Goal: Task Accomplishment & Management: Use online tool/utility

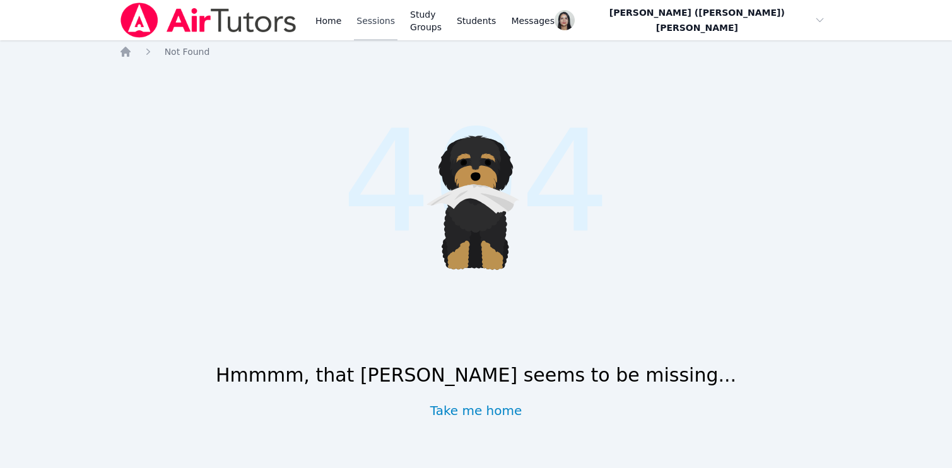
click at [354, 21] on link "Sessions" at bounding box center [376, 20] width 44 height 40
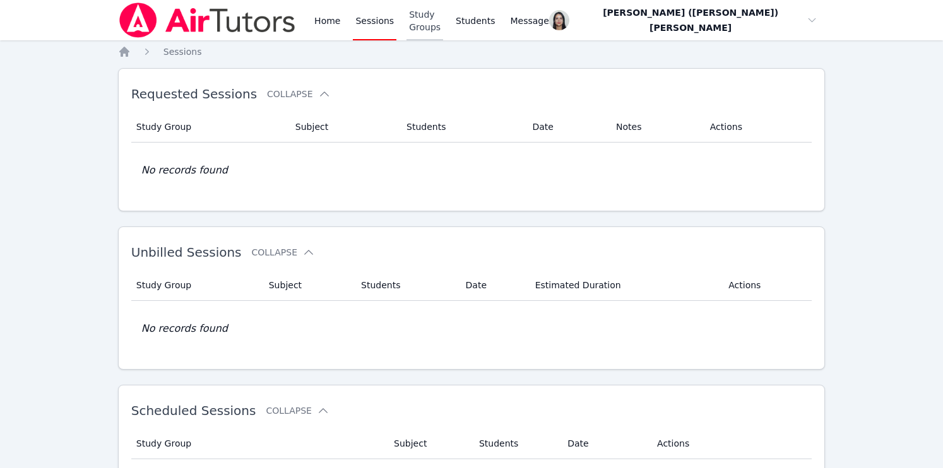
click at [443, 19] on link "Study Groups" at bounding box center [424, 20] width 37 height 40
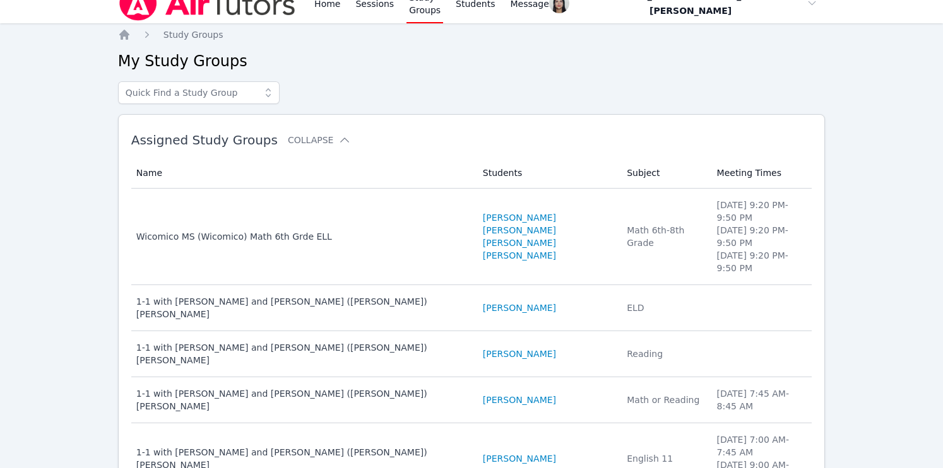
scroll to position [175, 0]
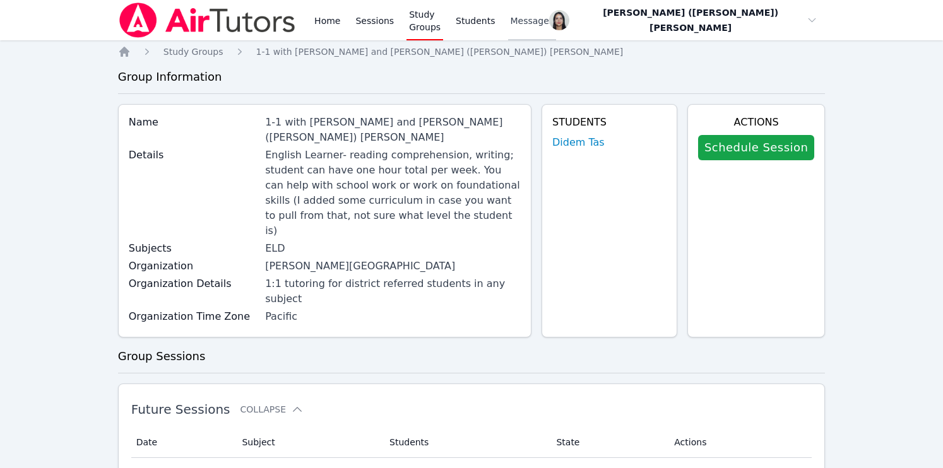
click at [529, 30] on link "Messages" at bounding box center [532, 20] width 49 height 40
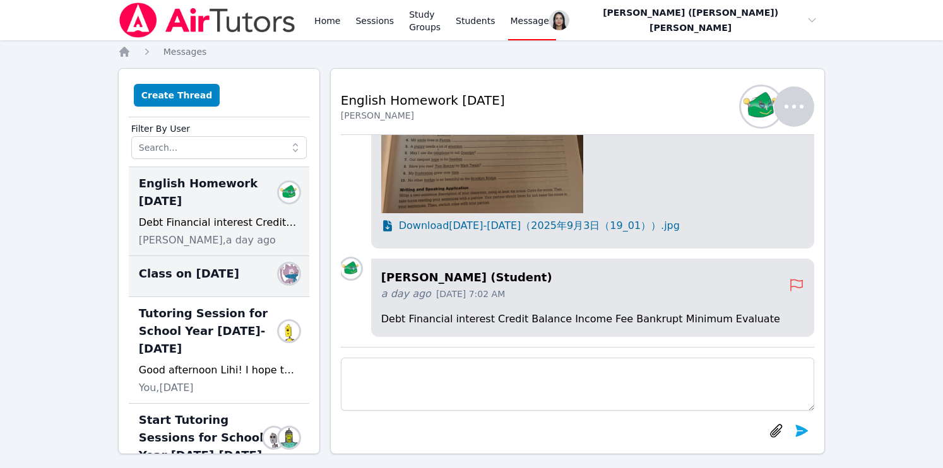
click at [189, 274] on span "Class on 9/4/25" at bounding box center [189, 274] width 100 height 18
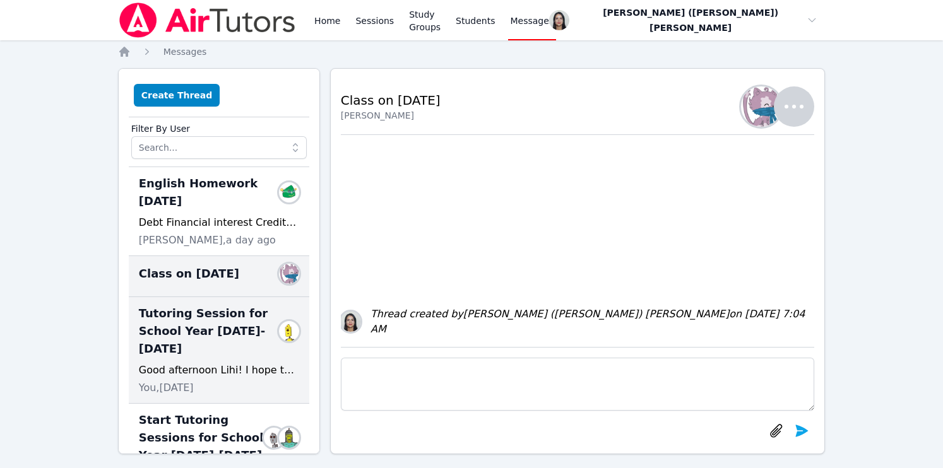
click at [171, 336] on span "Tutoring Session for School Year 2025-2026" at bounding box center [211, 331] width 145 height 53
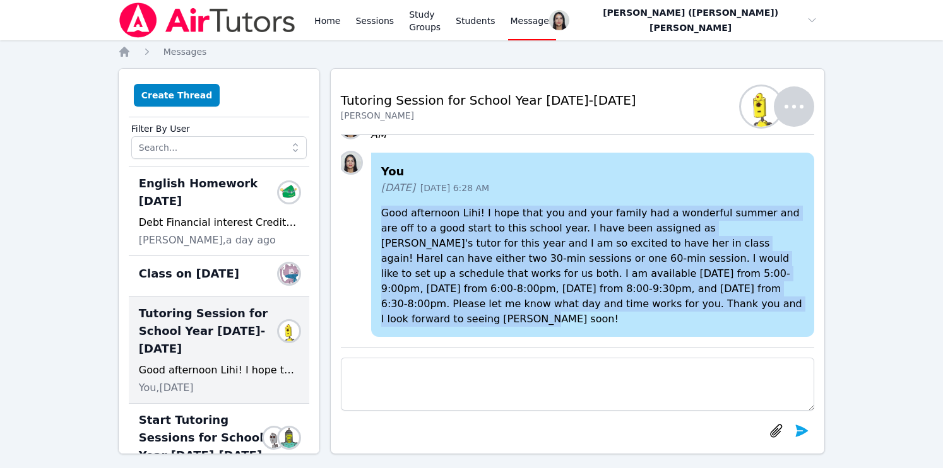
drag, startPoint x: 380, startPoint y: 229, endPoint x: 586, endPoint y: 322, distance: 225.9
click at [586, 322] on div "You 13 days ago Sep 5, 2025 6:28 AM Good afternoon Lihi! I hope that you and yo…" at bounding box center [593, 245] width 444 height 184
copy p "Good afternoon Lihi! I hope that you and your family had a wonderful summer and…"
click at [181, 102] on button "Create Thread" at bounding box center [177, 95] width 86 height 23
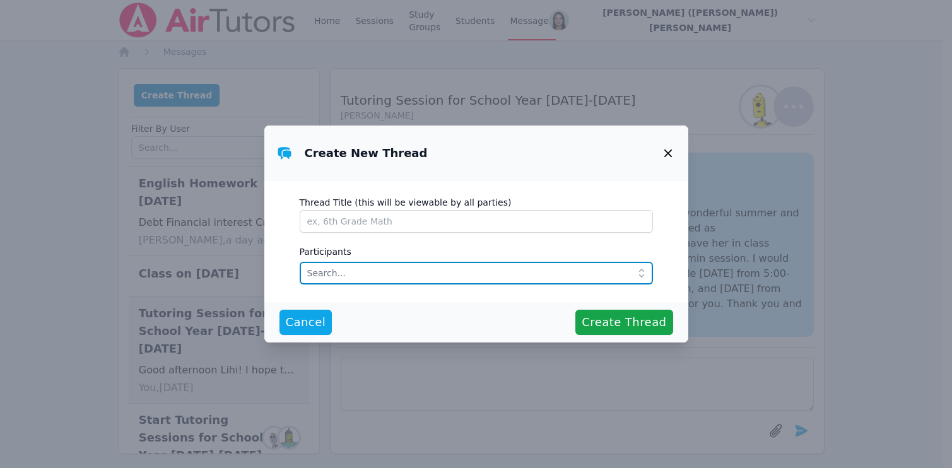
click at [339, 269] on input "text" at bounding box center [476, 273] width 353 height 23
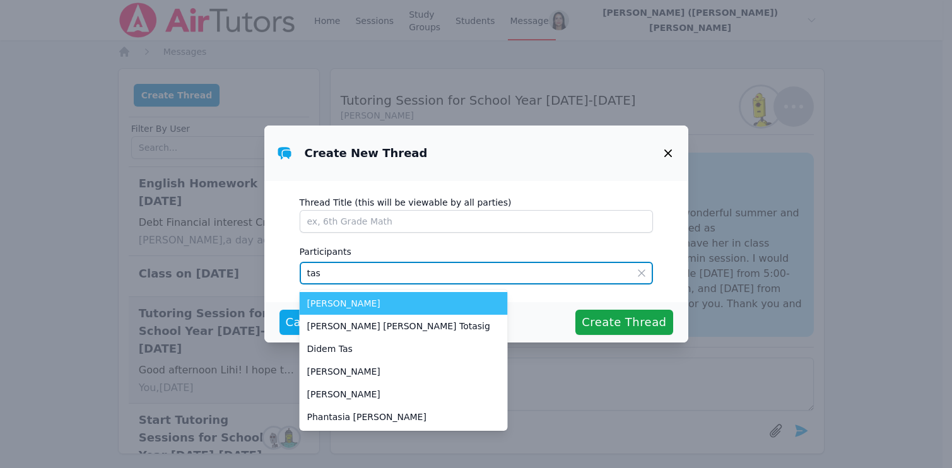
type input "tas"
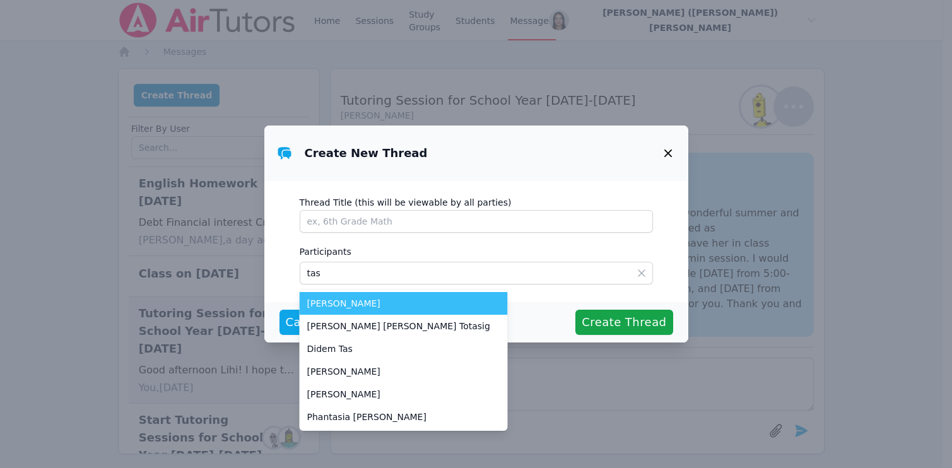
click at [346, 304] on span "Abdulkerim Tas" at bounding box center [403, 303] width 193 height 13
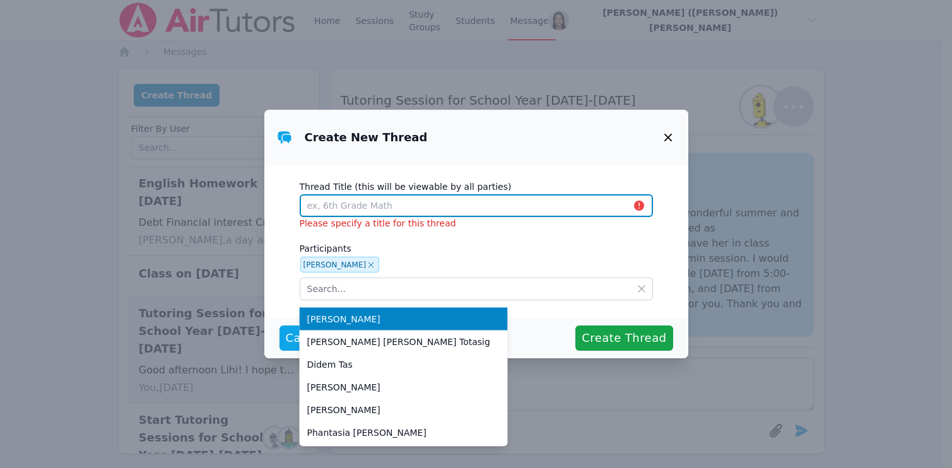
click at [349, 209] on input "Thread Title (this will be viewable by all parties)" at bounding box center [476, 205] width 353 height 23
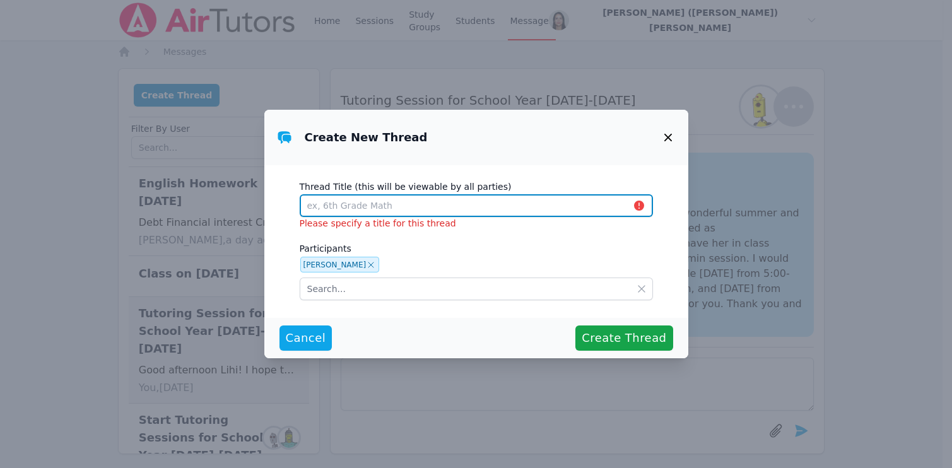
click at [355, 209] on input "Thread Title (this will be viewable by all parties)" at bounding box center [476, 205] width 353 height 23
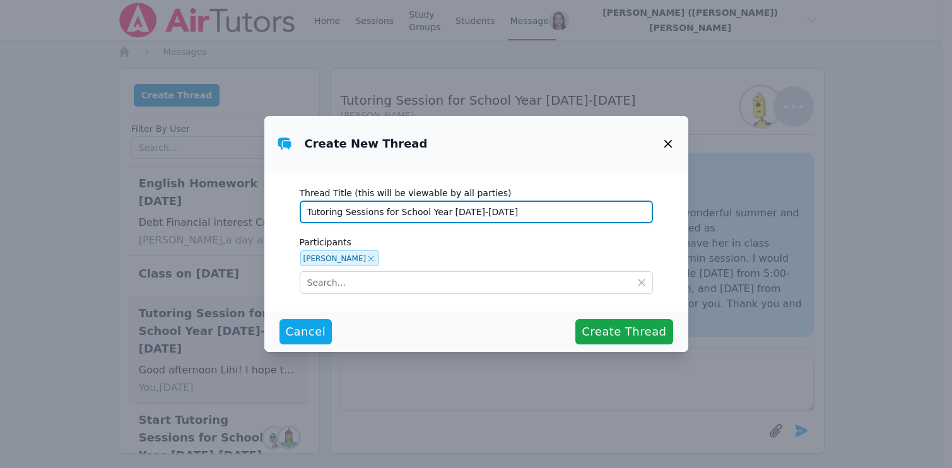
type input "Tutoring Sessions for School Year [DATE]-[DATE]"
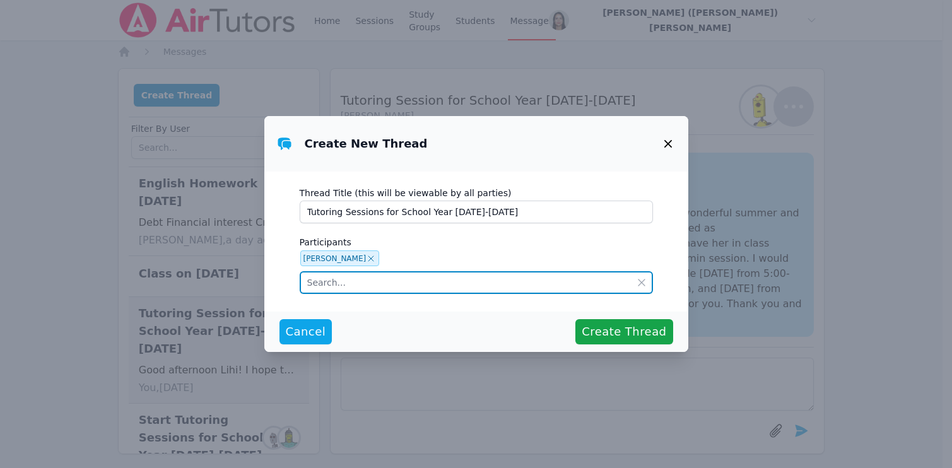
click at [362, 281] on input "text" at bounding box center [476, 282] width 353 height 23
type input "tas"
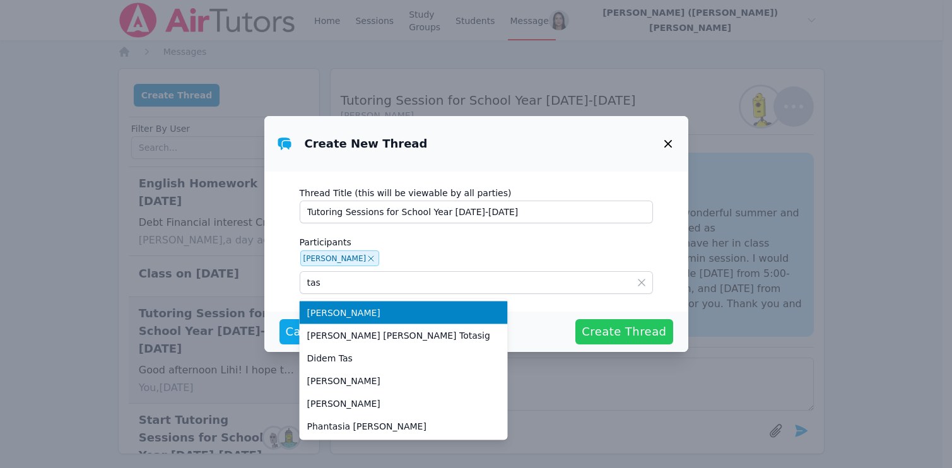
click at [611, 327] on span "Create Thread" at bounding box center [624, 332] width 85 height 18
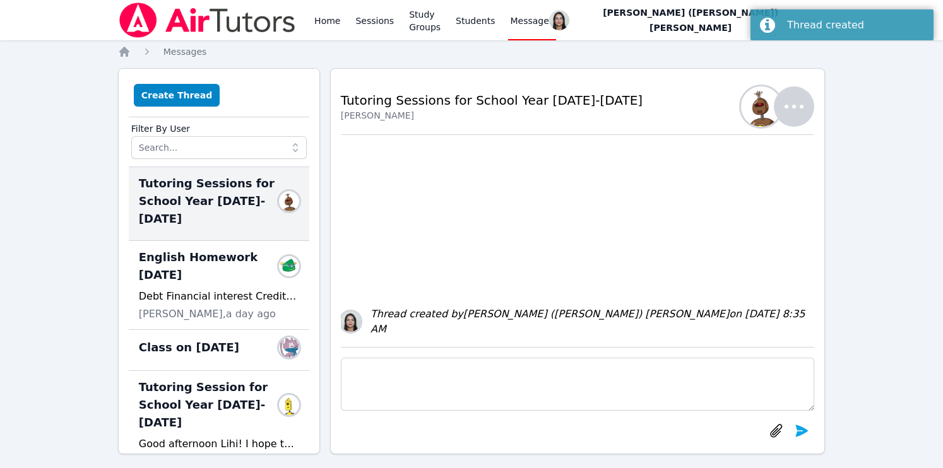
click at [469, 370] on textarea at bounding box center [578, 384] width 474 height 53
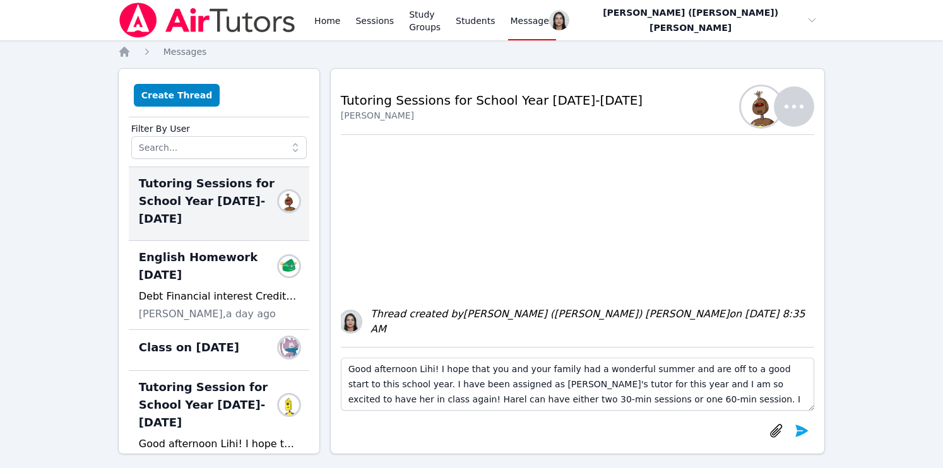
click at [391, 374] on textarea "Good afternoon Lihi! I hope that you and your family had a wonderful summer and…" at bounding box center [578, 384] width 474 height 53
click at [413, 367] on textarea "Good evening Lihi! I hope that you and your family had a wonderful summer and a…" at bounding box center [578, 384] width 474 height 53
click at [469, 383] on textarea "Good evening Abdulkerim! I hope that you and your family had a wonderful summer…" at bounding box center [578, 384] width 474 height 53
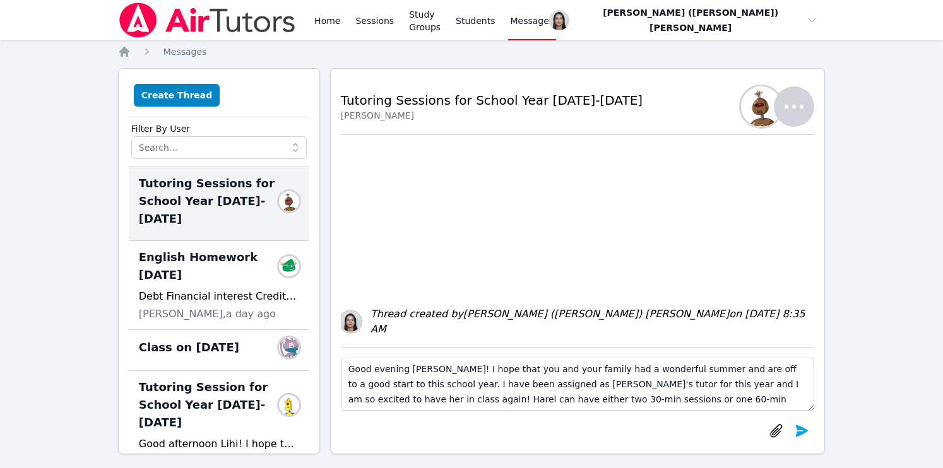
drag, startPoint x: 453, startPoint y: 370, endPoint x: 478, endPoint y: 382, distance: 27.7
click at [453, 370] on textarea "Good evening Abdulkerim! I hope that you and your family had a wonderful summer…" at bounding box center [578, 384] width 474 height 53
click at [500, 388] on textarea "Good evening Abdulkeri. I hope that you and your family had a wonderful summer …" at bounding box center [578, 384] width 474 height 53
click at [446, 373] on textarea "Good evening Abdulkeri. I hope that you and your family had a wonderful summer …" at bounding box center [578, 384] width 474 height 53
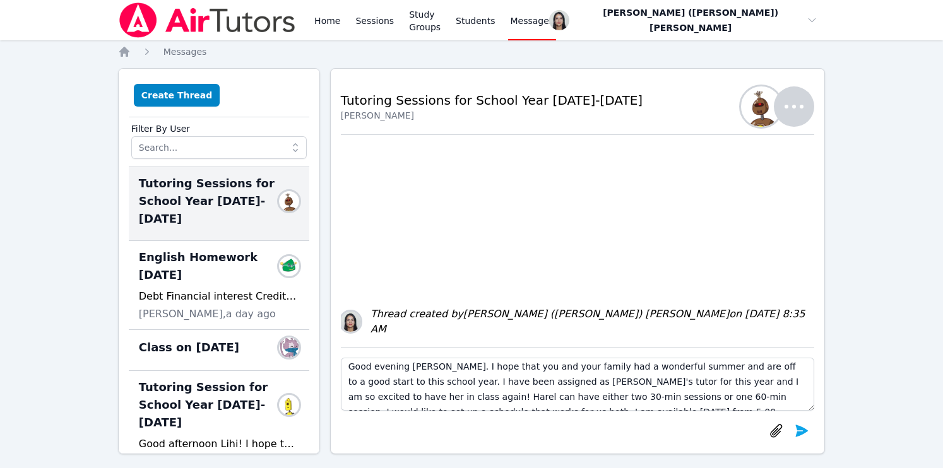
click at [509, 391] on textarea "Good evening Abdulkerim. I hope that you and your family had a wonderful summer…" at bounding box center [578, 384] width 474 height 53
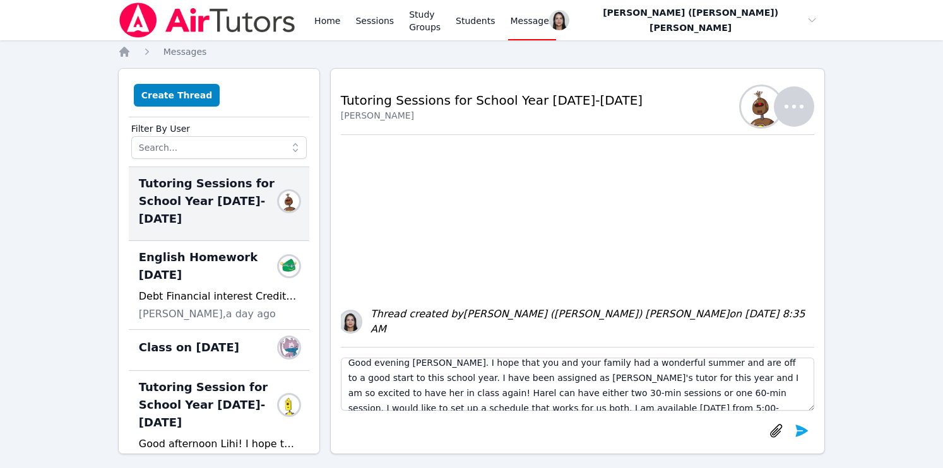
scroll to position [8, 0]
drag, startPoint x: 358, startPoint y: 377, endPoint x: 343, endPoint y: 381, distance: 15.5
click at [343, 381] on textarea "Good evening Abdulkerim. I hope that you and your family had a wonderful summer…" at bounding box center [578, 384] width 474 height 53
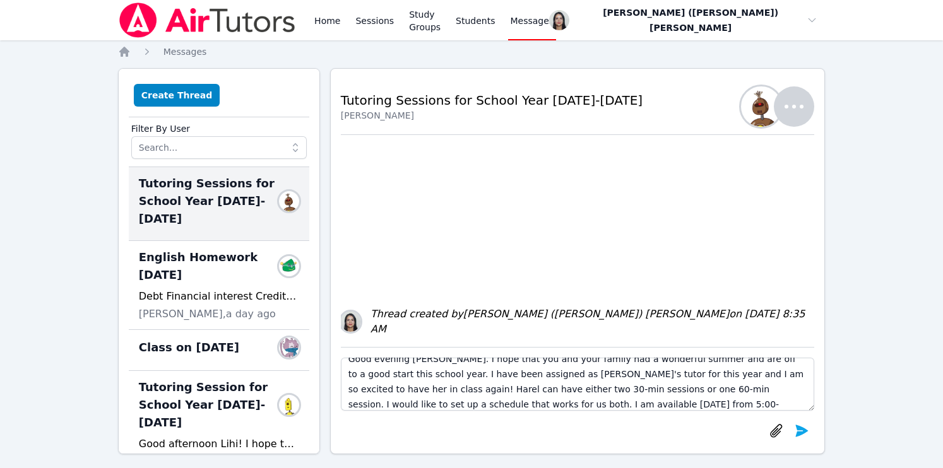
scroll to position [11, 0]
click at [524, 372] on textarea "Good evening Abdulkerim. I hope that you and your family had a wonderful summer…" at bounding box center [578, 384] width 474 height 53
click at [381, 389] on textarea "Good evening Abdulkerim. I hope that you and your family had a wonderful summer…" at bounding box center [578, 384] width 474 height 53
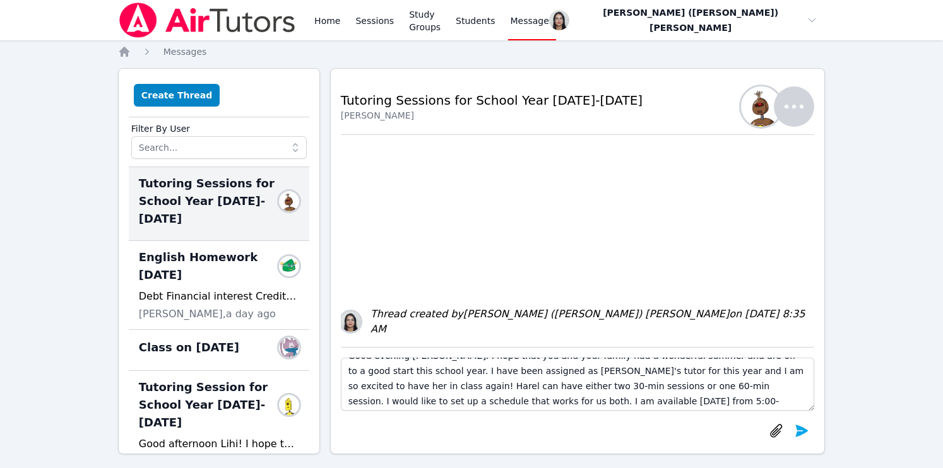
click at [381, 389] on textarea "Good evening Abdulkerim. I hope that you and your family had a wonderful summer…" at bounding box center [578, 384] width 474 height 53
click at [443, 16] on link "Study Groups" at bounding box center [424, 20] width 37 height 40
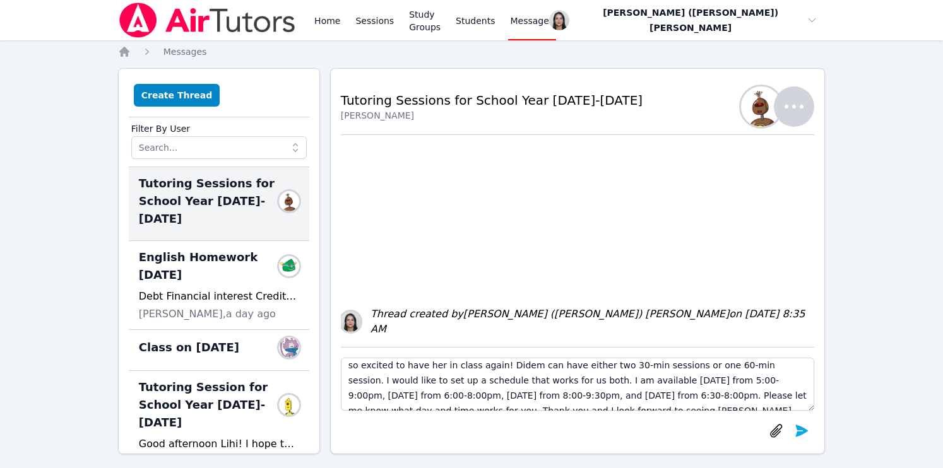
scroll to position [37, 0]
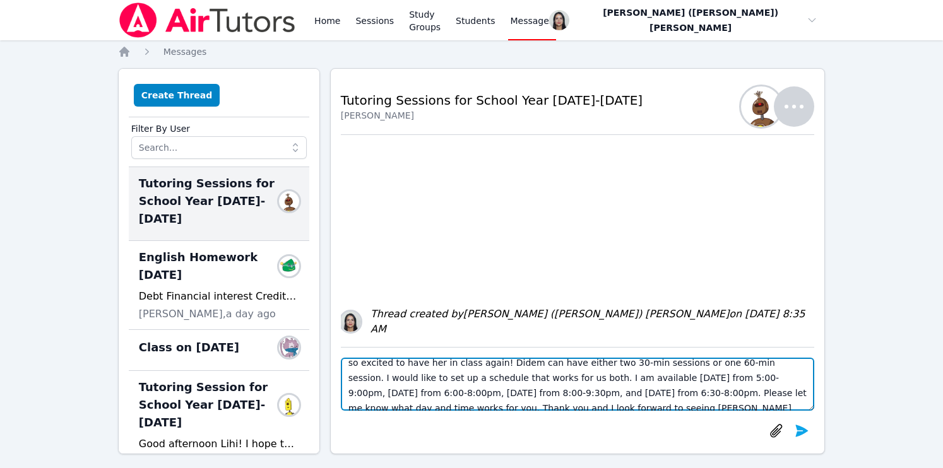
drag, startPoint x: 674, startPoint y: 378, endPoint x: 691, endPoint y: 379, distance: 17.0
click at [691, 379] on textarea "Good evening Abdulkerim. I hope that you and your family had a wonderful summer…" at bounding box center [578, 384] width 474 height 53
drag, startPoint x: 617, startPoint y: 381, endPoint x: 731, endPoint y: 375, distance: 113.7
click at [731, 375] on textarea "Good evening Abdulkerim. I hope that you and your family had a wonderful summer…" at bounding box center [578, 384] width 474 height 53
click at [690, 379] on textarea "Good evening Abdulkerim. I hope that you and your family had a wonderful summer…" at bounding box center [578, 384] width 474 height 53
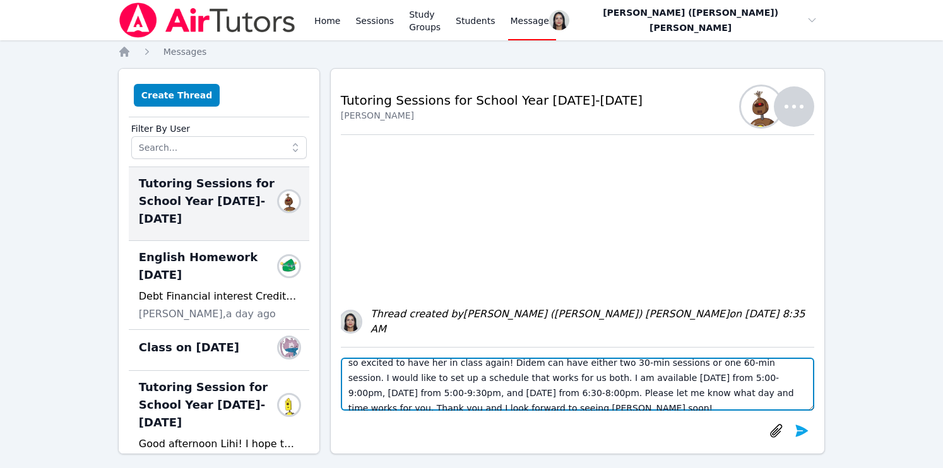
click at [716, 377] on textarea "Good evening Abdulkerim. I hope that you and your family had a wonderful summer…" at bounding box center [578, 384] width 474 height 53
click at [722, 378] on textarea "Good evening Abdulkerim. I hope that you and your family had a wonderful summer…" at bounding box center [578, 384] width 474 height 53
click at [738, 377] on textarea "Good evening Abdulkerim. I hope that you and your family had a wonderful summer…" at bounding box center [578, 384] width 474 height 53
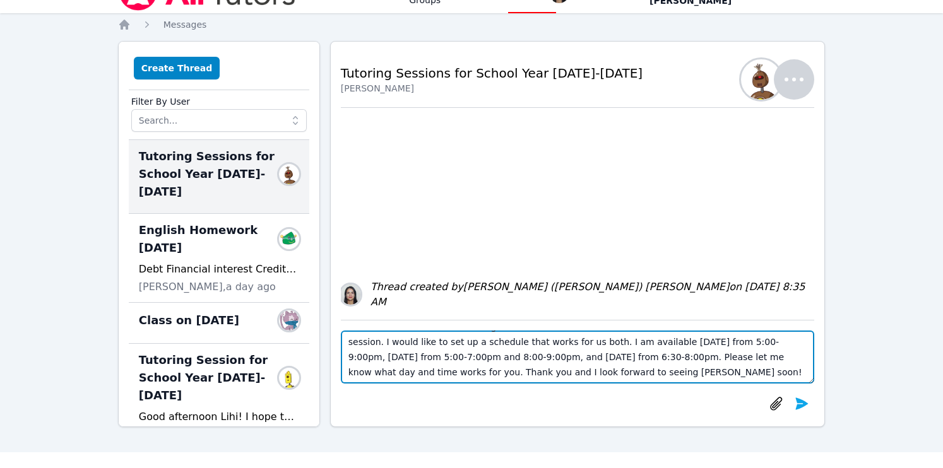
scroll to position [28, 0]
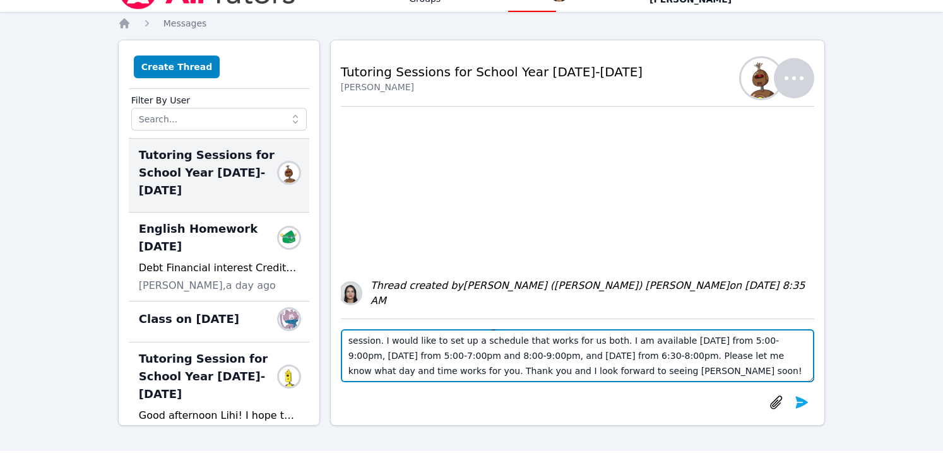
click at [491, 351] on textarea "Good evening Abdulkerim. I hope that you and your family had a wonderful summer…" at bounding box center [578, 355] width 474 height 53
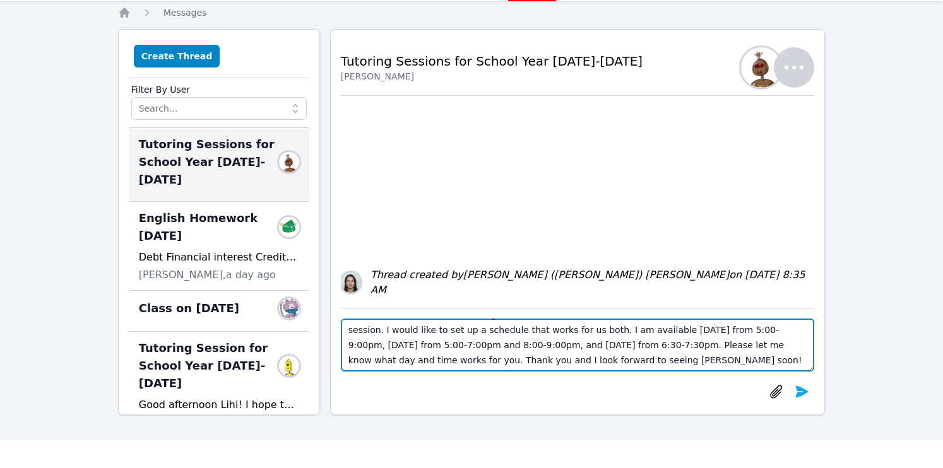
scroll to position [41, 0]
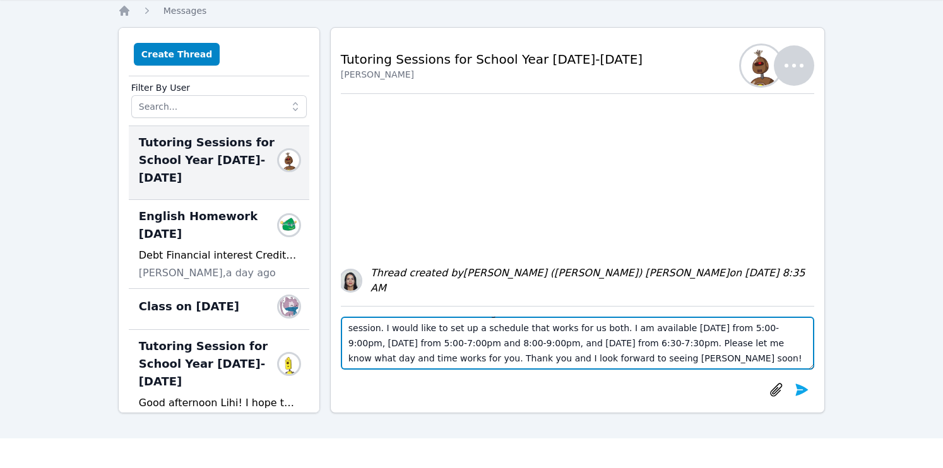
click at [465, 359] on textarea "Good evening Abdulkerim. I hope that you and your family had a wonderful summer…" at bounding box center [578, 343] width 474 height 53
click at [542, 351] on textarea "Good evening [PERSON_NAME]. I hope that you and your family had a wonderful sum…" at bounding box center [578, 343] width 474 height 53
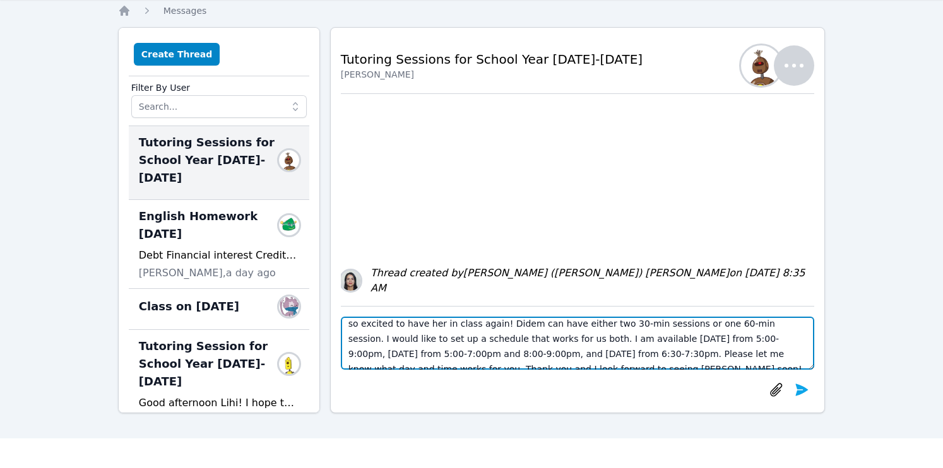
scroll to position [45, 0]
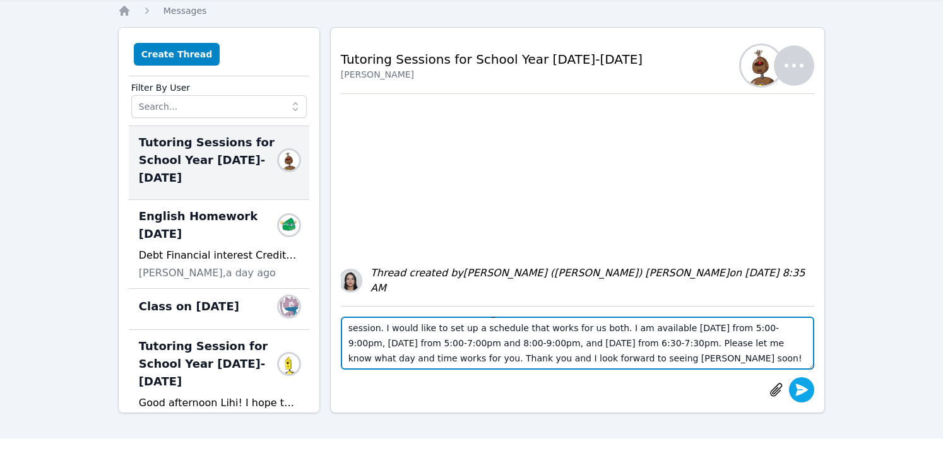
type textarea "Good evening [PERSON_NAME]. I hope that you and your family had a wonderful sum…"
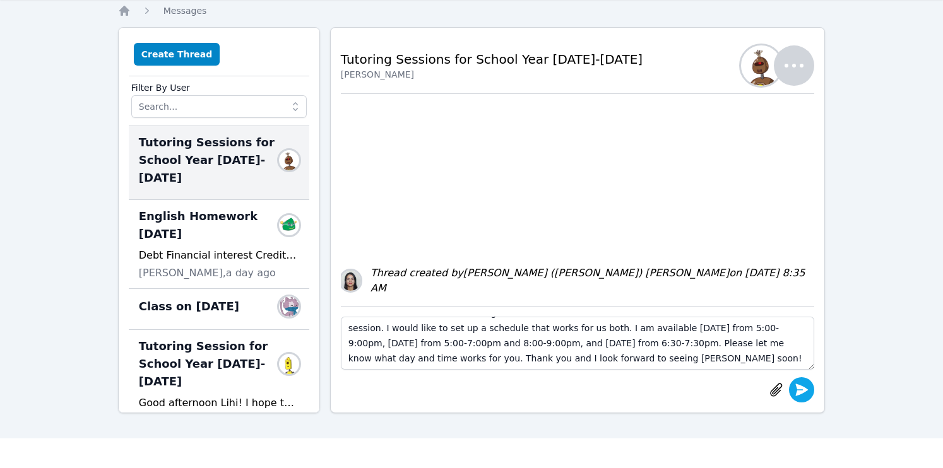
click at [800, 382] on button "submit" at bounding box center [801, 389] width 25 height 25
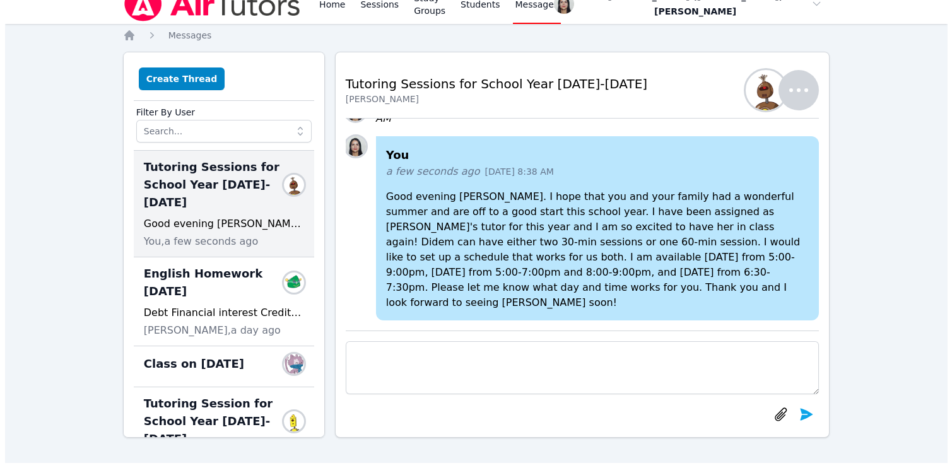
scroll to position [0, 0]
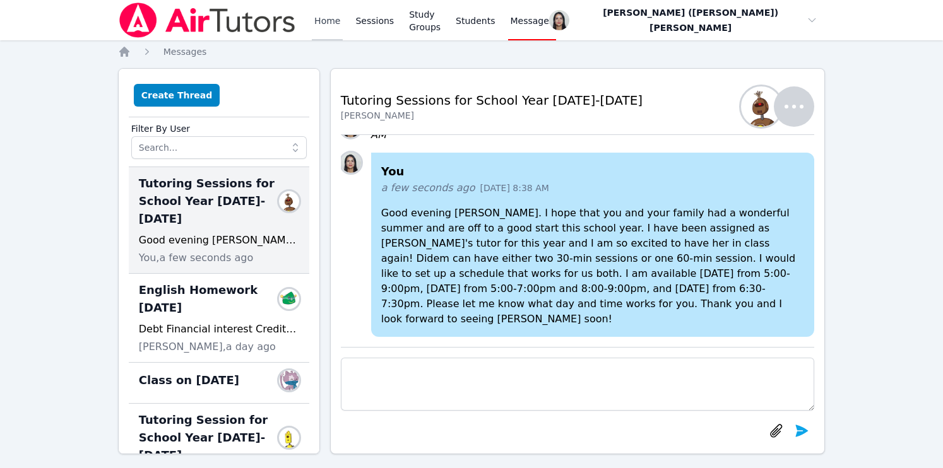
click at [331, 21] on link "Home" at bounding box center [327, 20] width 31 height 40
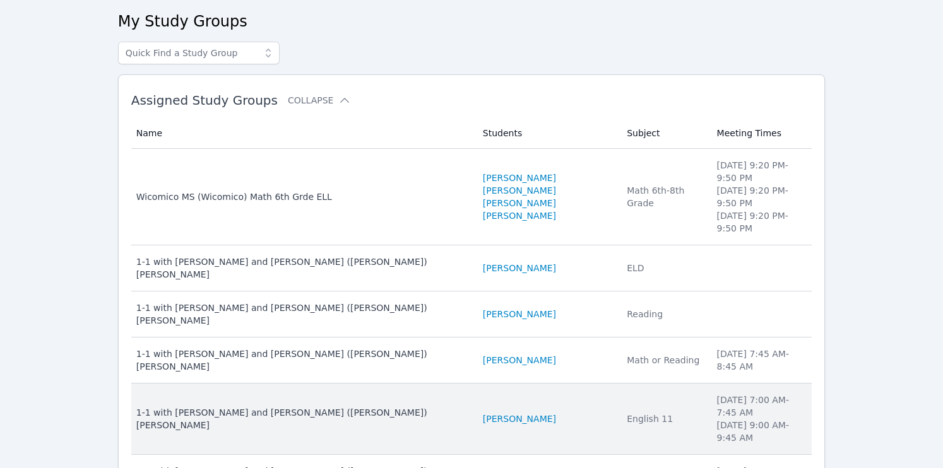
scroll to position [175, 0]
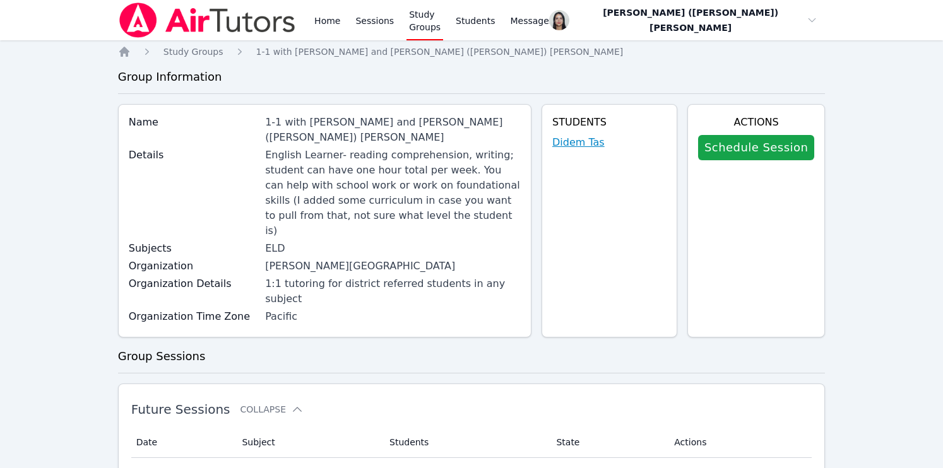
click at [580, 141] on link "Didem Tas" at bounding box center [578, 142] width 52 height 15
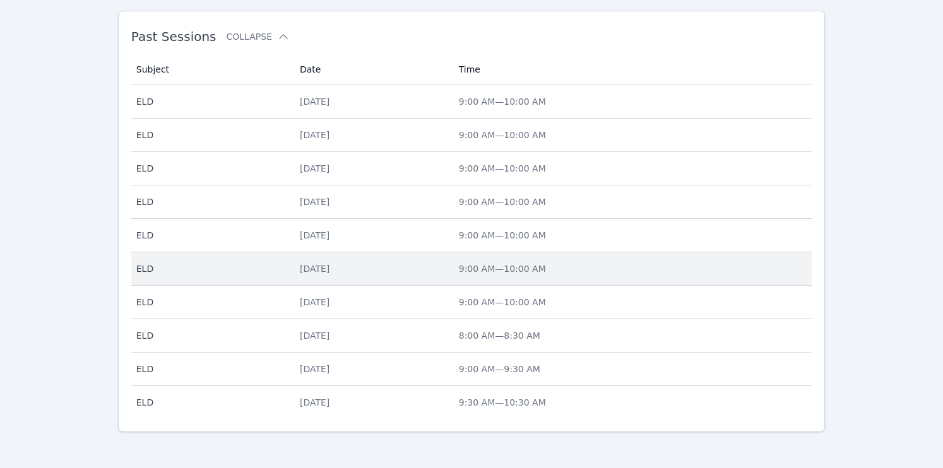
scroll to position [560, 0]
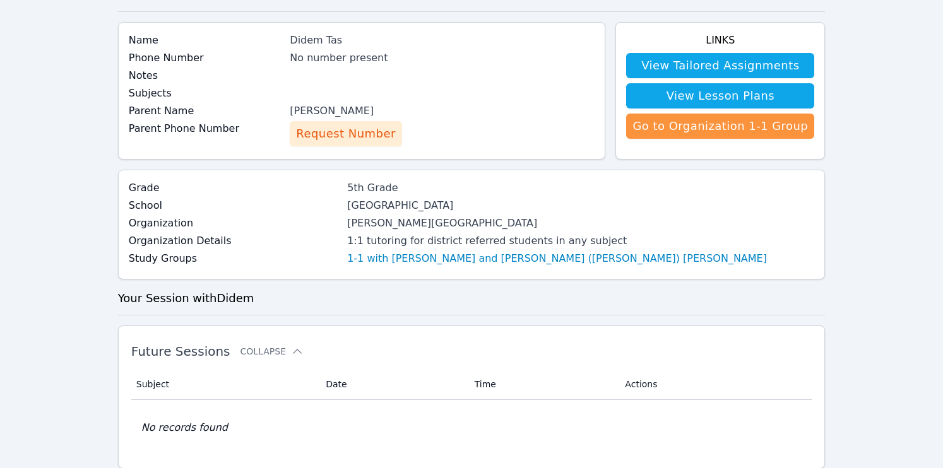
scroll to position [67, 0]
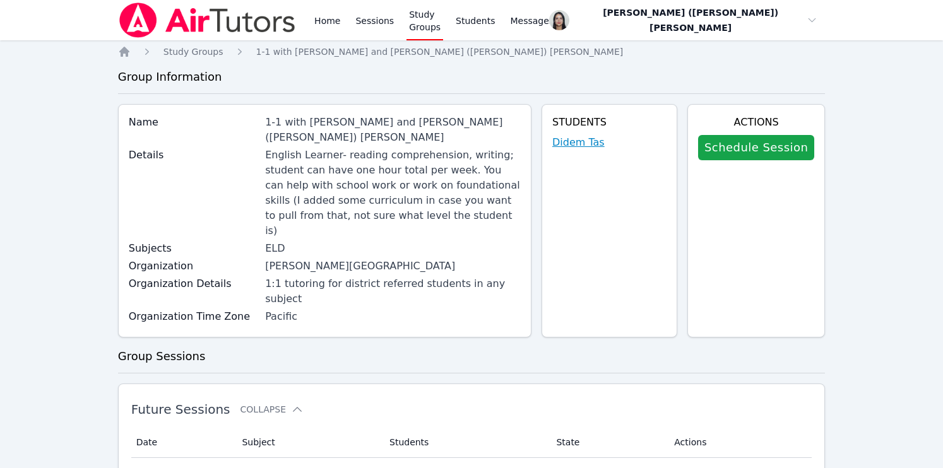
click at [565, 139] on link "Didem Tas" at bounding box center [578, 142] width 52 height 15
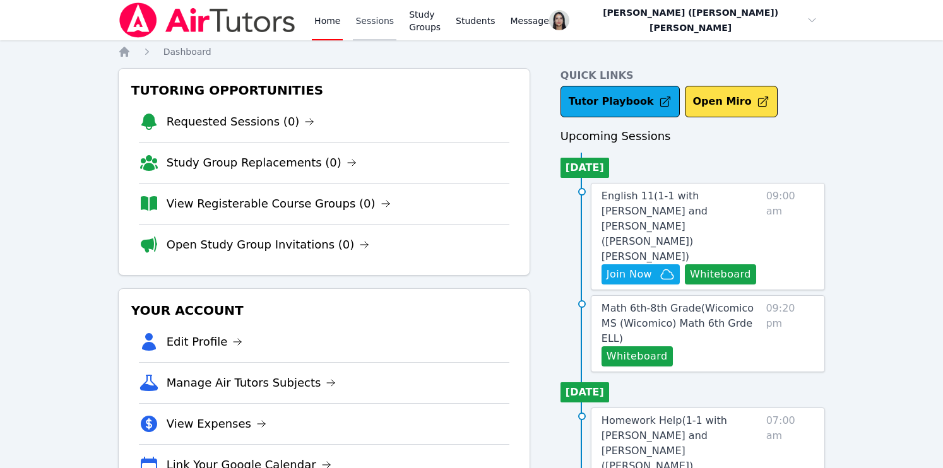
click at [364, 23] on link "Sessions" at bounding box center [375, 20] width 44 height 40
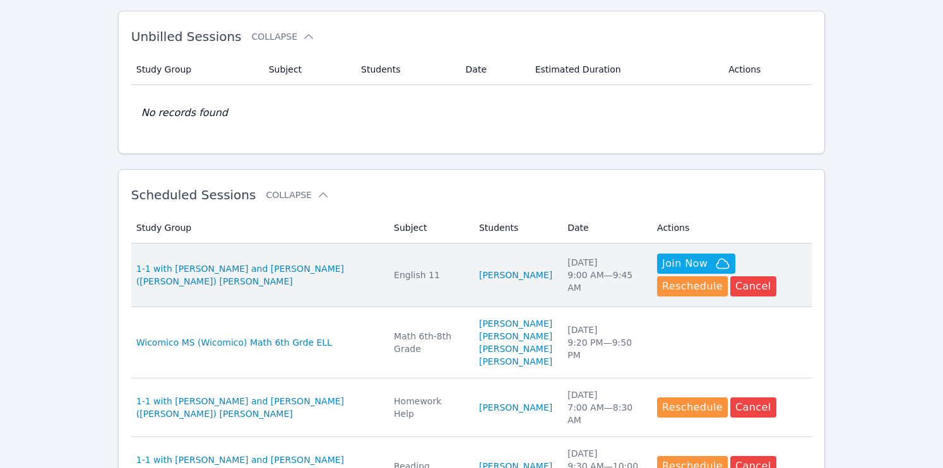
scroll to position [251, 0]
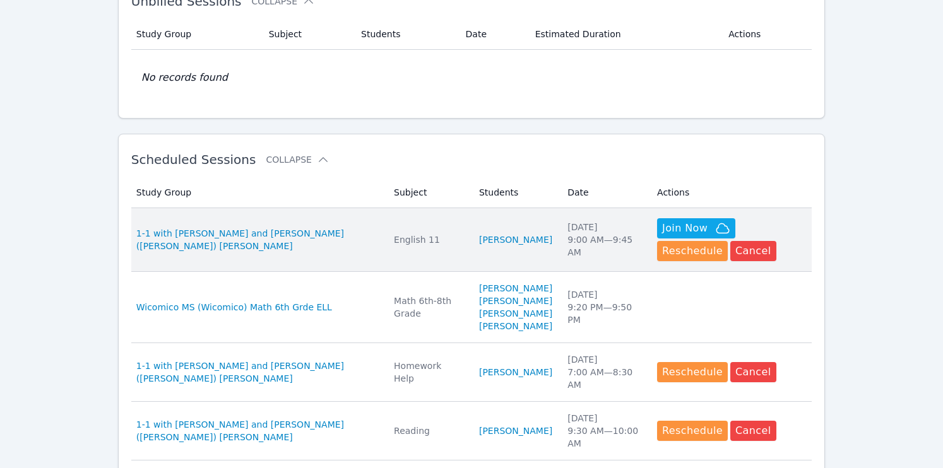
click at [407, 220] on td "Subject English 11" at bounding box center [428, 240] width 85 height 64
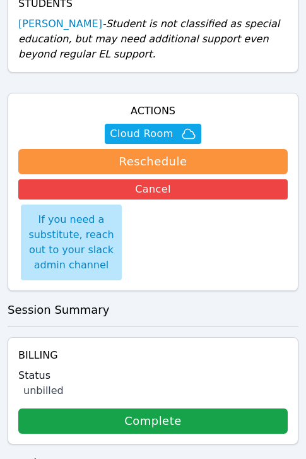
scroll to position [557, 0]
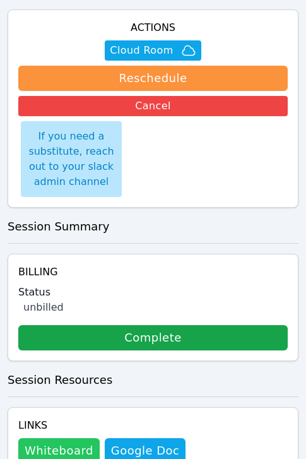
click at [43, 438] on button "Whiteboard" at bounding box center [58, 450] width 81 height 25
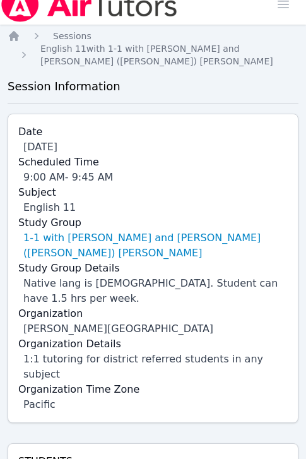
scroll to position [0, 0]
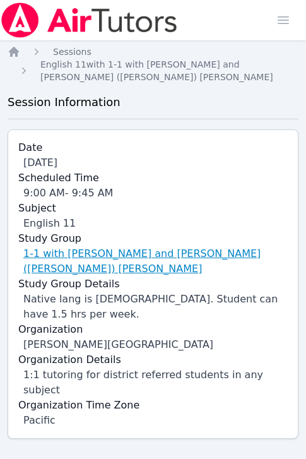
click at [115, 253] on link "1-1 with [PERSON_NAME] and [PERSON_NAME] ([PERSON_NAME]) [PERSON_NAME]" at bounding box center [155, 261] width 264 height 30
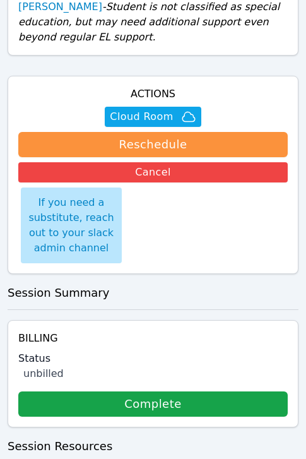
scroll to position [488, 0]
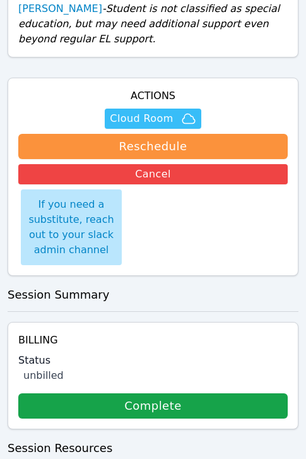
click at [168, 111] on span "Cloud Room" at bounding box center [141, 118] width 63 height 15
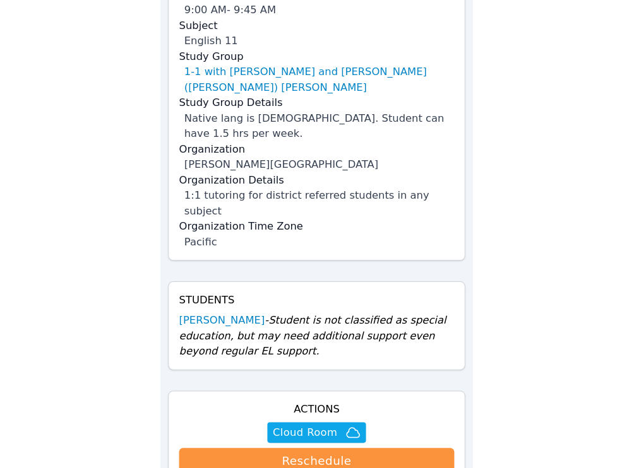
scroll to position [0, 0]
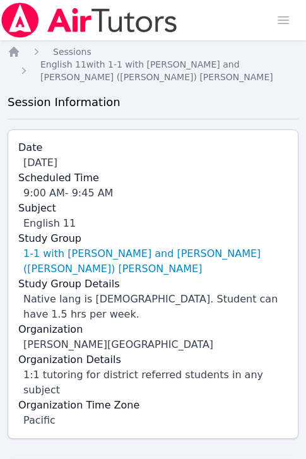
click at [268, 28] on div "Home Sessions Study Groups Students Messages Open user menu Jacqueline (Jackie)…" at bounding box center [153, 20] width 306 height 40
click at [276, 26] on span "button" at bounding box center [283, 20] width 28 height 28
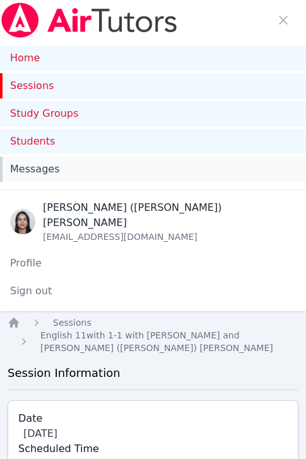
click at [45, 162] on span "Messages" at bounding box center [34, 169] width 49 height 15
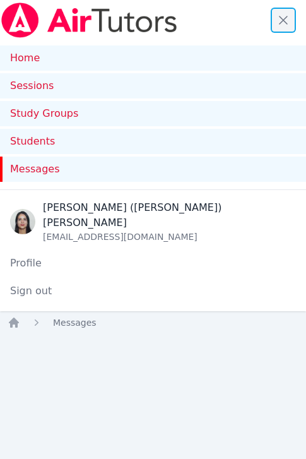
click at [285, 21] on span "button" at bounding box center [283, 20] width 28 height 28
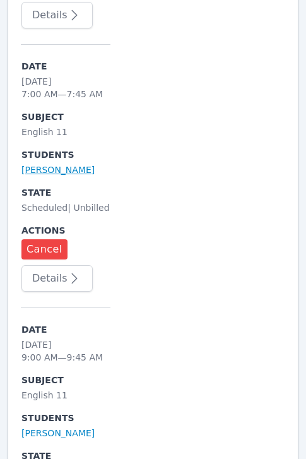
click at [78, 163] on link "[PERSON_NAME]" at bounding box center [57, 169] width 73 height 13
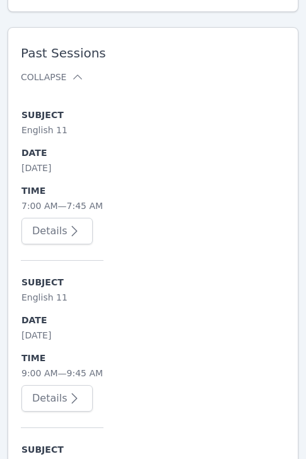
scroll to position [2746, 0]
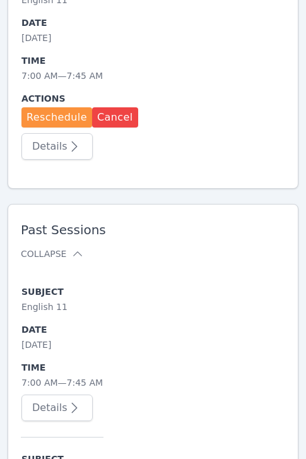
click at [62, 394] on button "Details" at bounding box center [56, 407] width 71 height 27
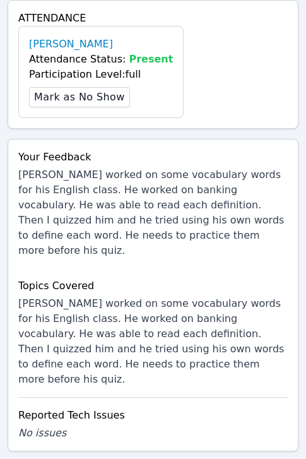
scroll to position [871, 0]
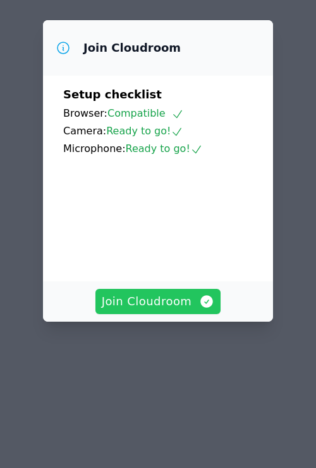
click at [176, 293] on span "Join Cloudroom" at bounding box center [158, 302] width 113 height 18
click at [153, 314] on button "Join Cloudroom" at bounding box center [158, 301] width 126 height 25
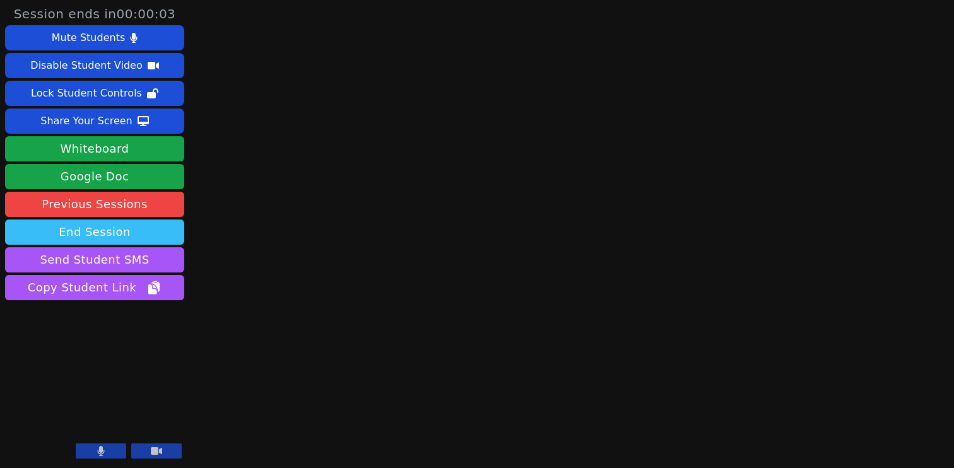
click at [105, 230] on button "End Session" at bounding box center [94, 232] width 179 height 25
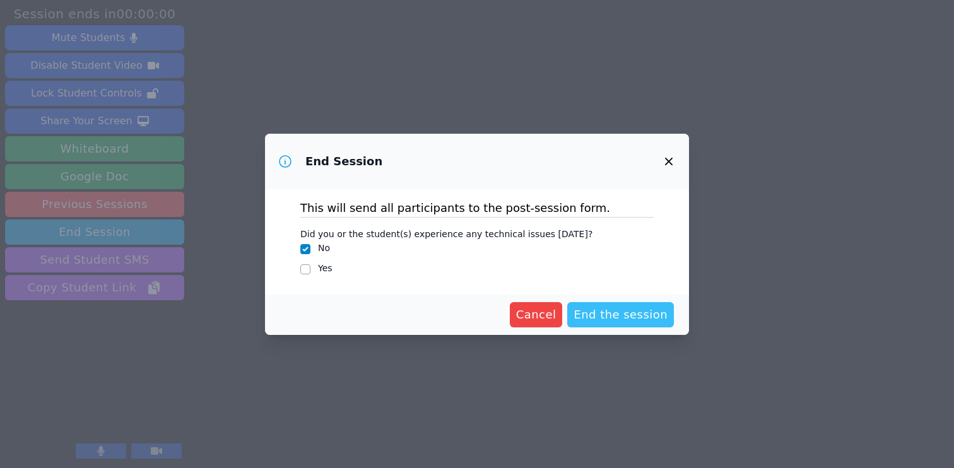
click at [315, 317] on span "End the session" at bounding box center [621, 315] width 94 height 18
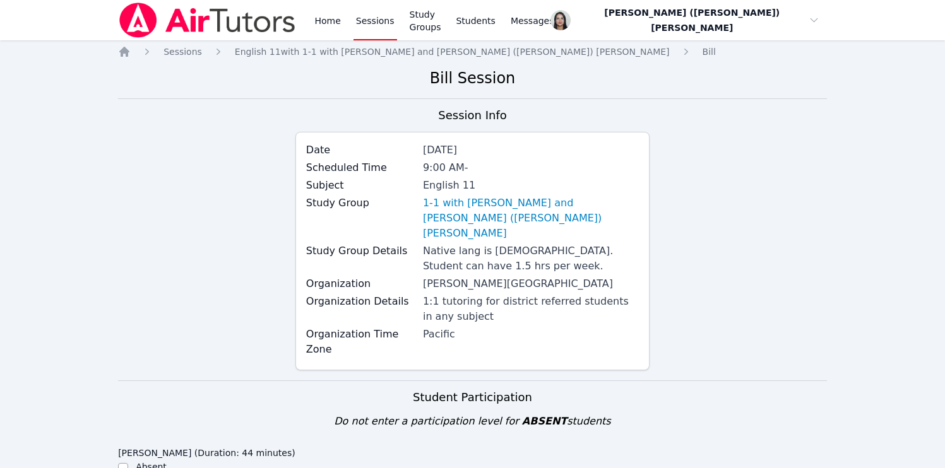
scroll to position [463, 0]
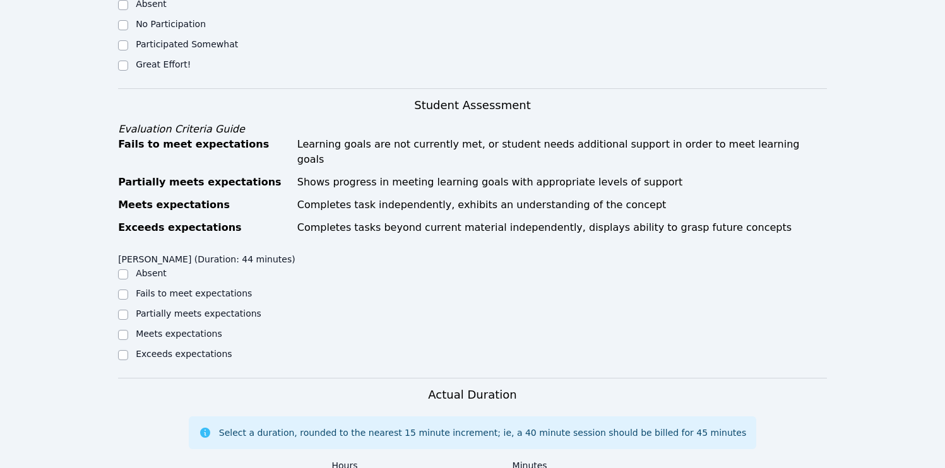
click at [134, 40] on ul "Absent No Participation Participated Somewhat Great Effort!" at bounding box center [206, 35] width 177 height 76
click at [135, 58] on div "Great Effort!" at bounding box center [206, 65] width 177 height 15
click at [119, 61] on input "Great Effort!" at bounding box center [123, 66] width 10 height 10
checkbox input "true"
click at [139, 329] on label "Meets expectations" at bounding box center [179, 334] width 86 height 10
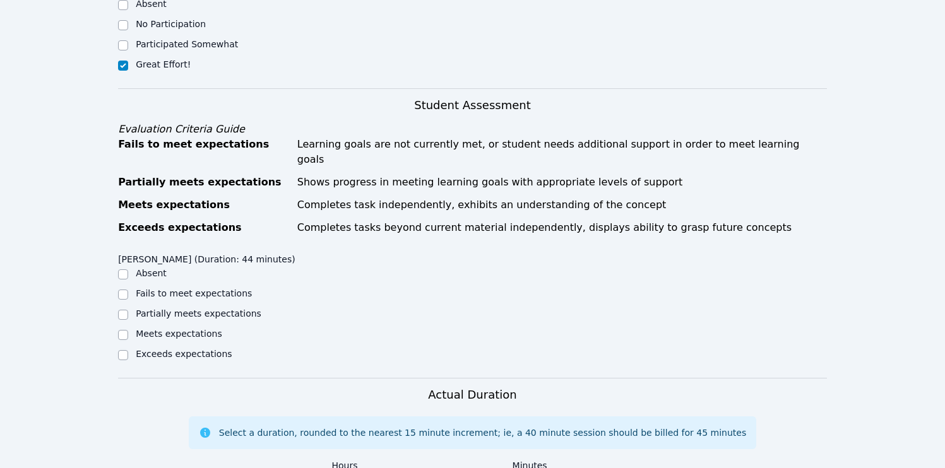
click at [128, 330] on input "Meets expectations" at bounding box center [123, 335] width 10 height 10
checkbox input "true"
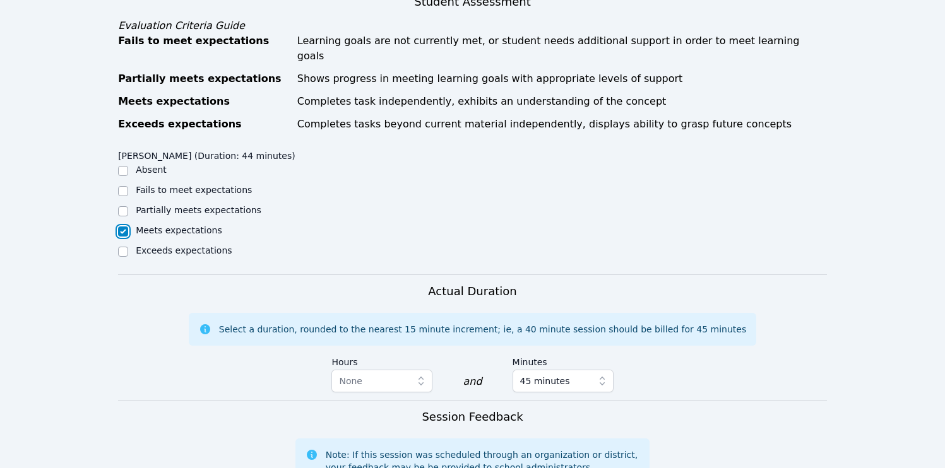
scroll to position [685, 0]
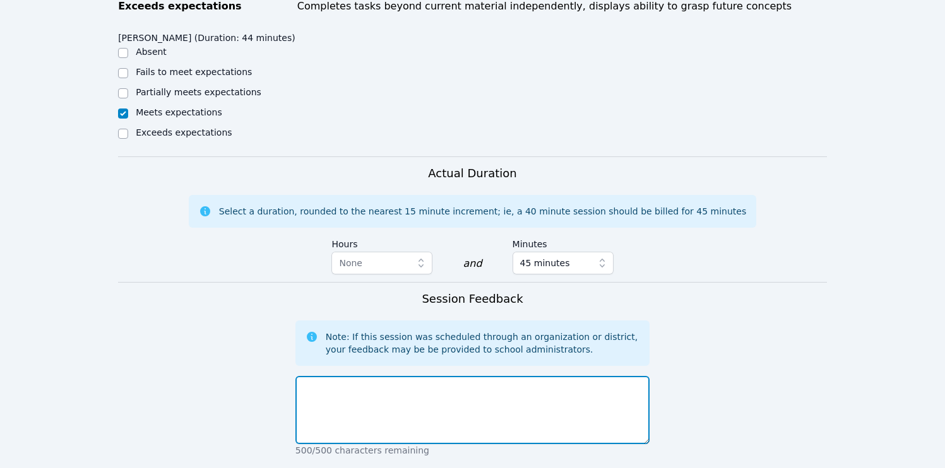
click at [315, 376] on textarea at bounding box center [472, 410] width 354 height 68
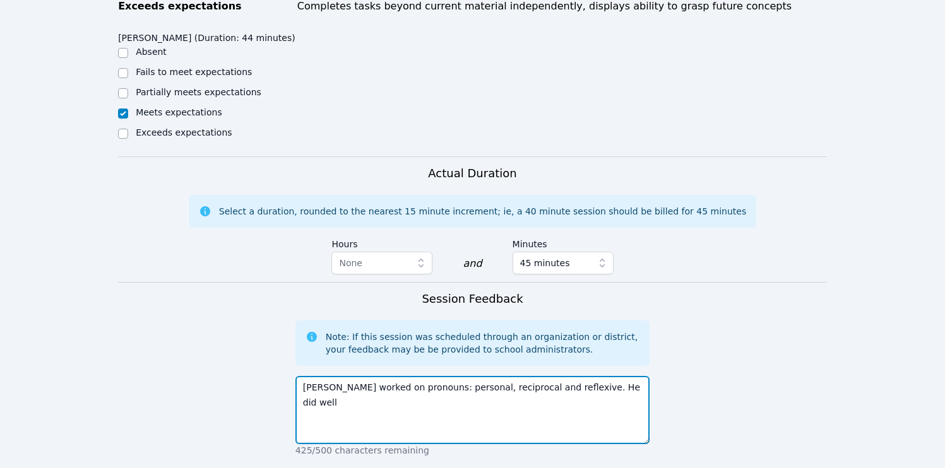
click at [315, 376] on textarea "Yukito worked on pronouns: personal, reciprocal and reflexive. He did well" at bounding box center [472, 410] width 354 height 68
click at [315, 376] on textarea "Yukito worked on pronouns: personal, reciprocal, possessive and reflexive. He d…" at bounding box center [472, 410] width 354 height 68
click at [315, 386] on textarea "Yukito worked on pronouns: personal, reciprocal, possessive and reflexive. He d…" at bounding box center [472, 410] width 354 height 68
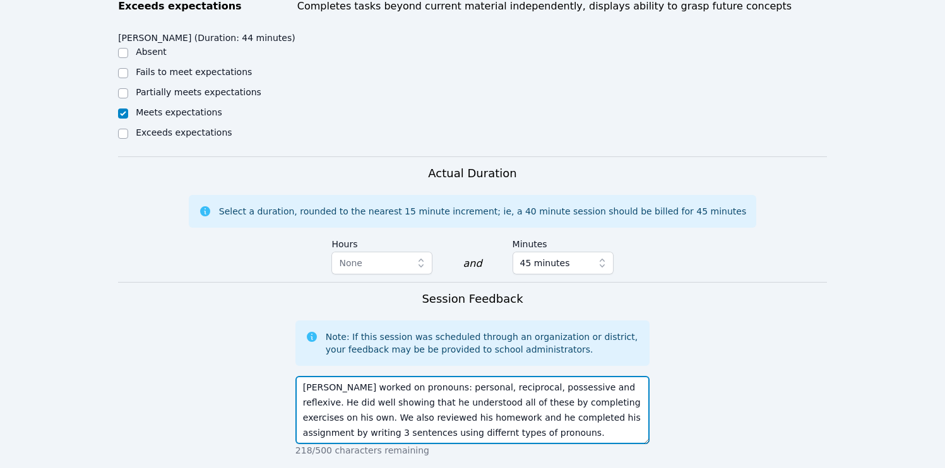
click at [315, 403] on textarea "Yukito worked on pronouns: personal, reciprocal, possessive and reflexive. He d…" at bounding box center [472, 410] width 354 height 68
click at [315, 401] on textarea "Yukito worked on pronouns: personal, reciprocal, possessive and reflexive. He d…" at bounding box center [472, 410] width 354 height 68
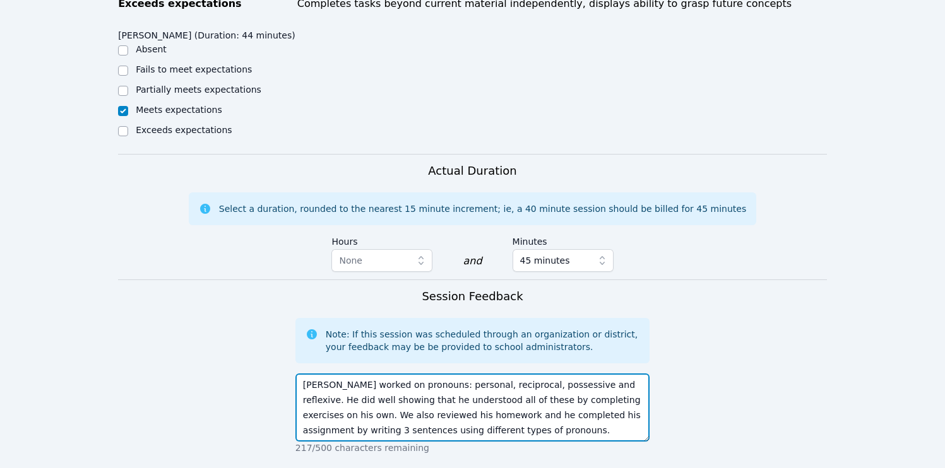
click at [315, 383] on textarea "Yukito worked on pronouns: personal, reciprocal, possessive and reflexive. He d…" at bounding box center [472, 408] width 354 height 68
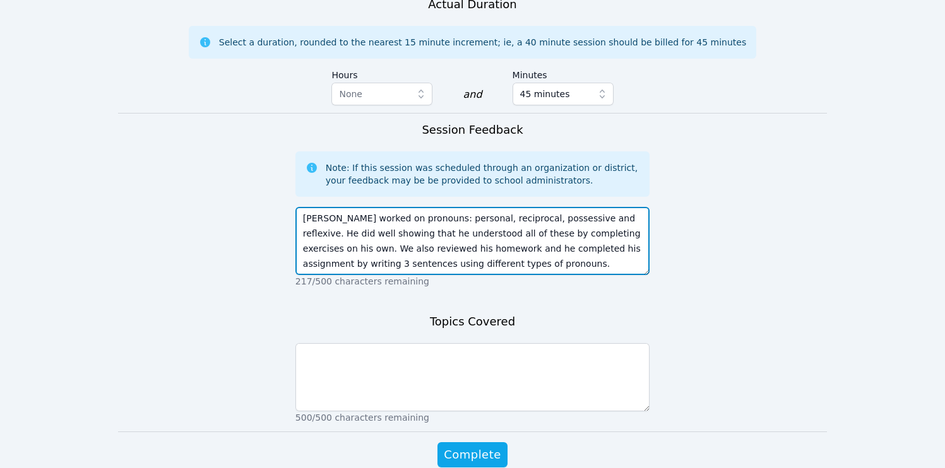
type textarea "Yukito worked on pronouns: personal, reciprocal, possessive and reflexive. He d…"
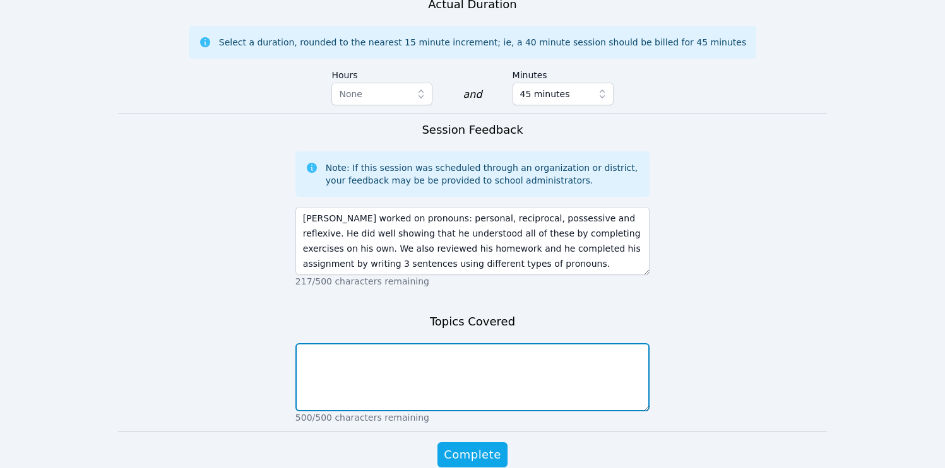
click at [315, 367] on textarea at bounding box center [472, 377] width 354 height 68
paste textarea "Yukito worked on pronouns: personal, reciprocal, possessive and reflexive. He d…"
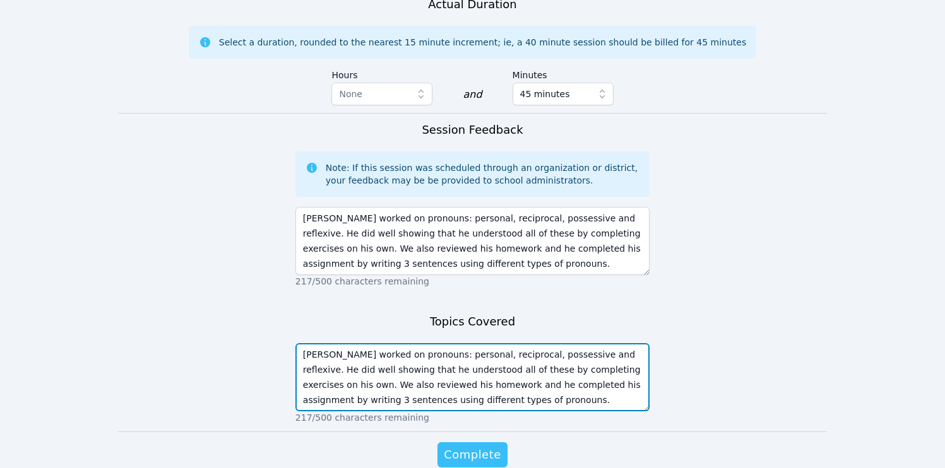
type textarea "Yukito worked on pronouns: personal, reciprocal, possessive and reflexive. He d…"
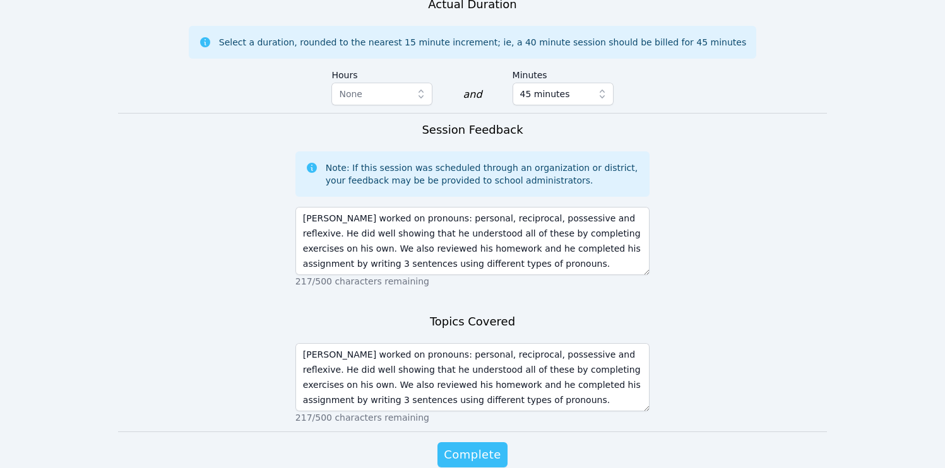
click at [315, 446] on span "Complete" at bounding box center [472, 455] width 57 height 18
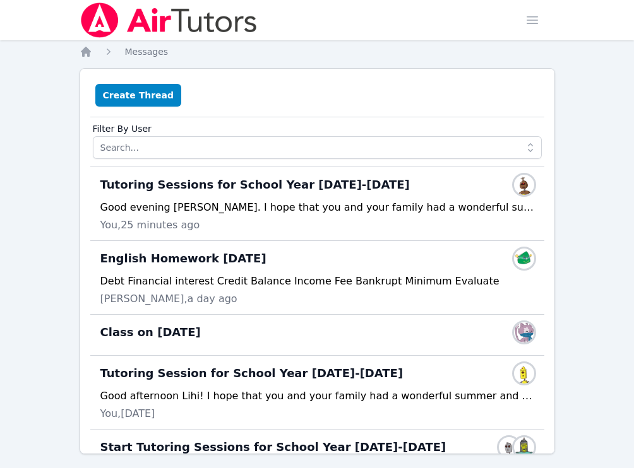
click at [302, 93] on div "Create Thread" at bounding box center [317, 98] width 454 height 38
click at [598, 220] on div "Home Sessions Study Groups Students Messages Open user menu Jacqueline (Jackie)…" at bounding box center [317, 240] width 634 height 480
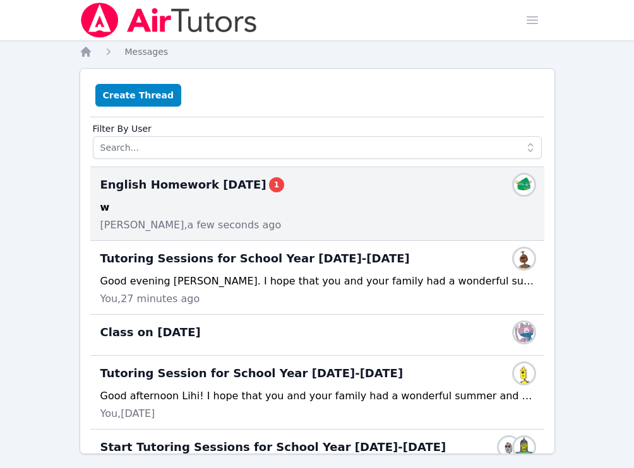
click at [232, 212] on div "w" at bounding box center [317, 207] width 434 height 15
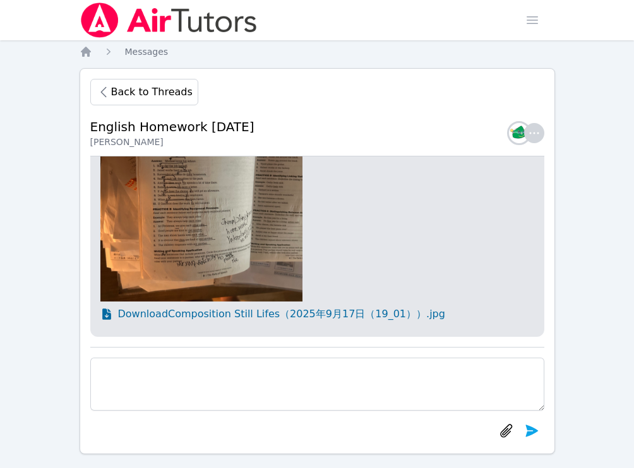
click at [193, 317] on span "Download Composition Still Lifes（2025年9月17日（19_01））.jpg" at bounding box center [281, 314] width 327 height 15
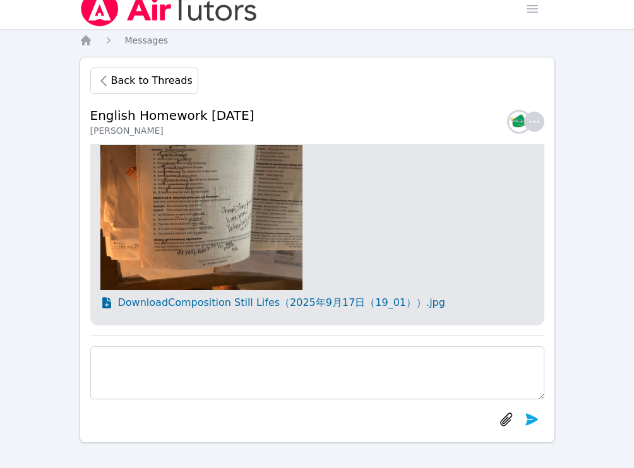
click at [139, 76] on span "Back to Threads" at bounding box center [151, 80] width 81 height 15
